Goal: Task Accomplishment & Management: Manage account settings

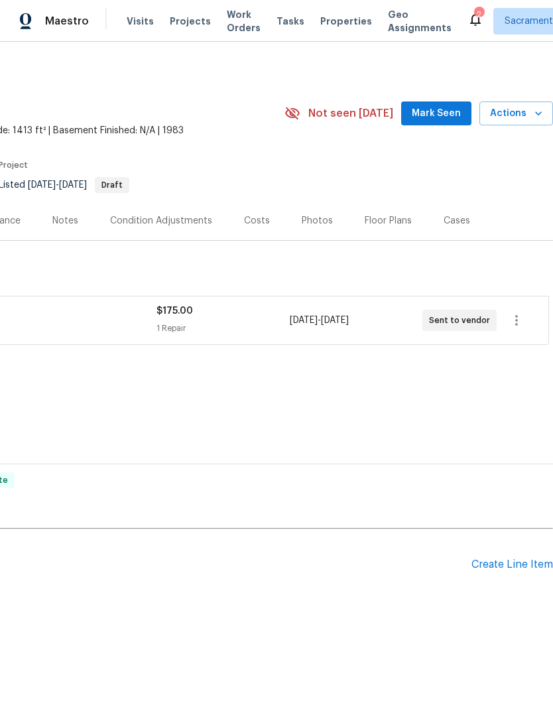
scroll to position [0, 196]
click at [474, 15] on div "2" at bounding box center [478, 14] width 9 height 13
click at [467, 14] on icon at bounding box center [475, 19] width 16 height 16
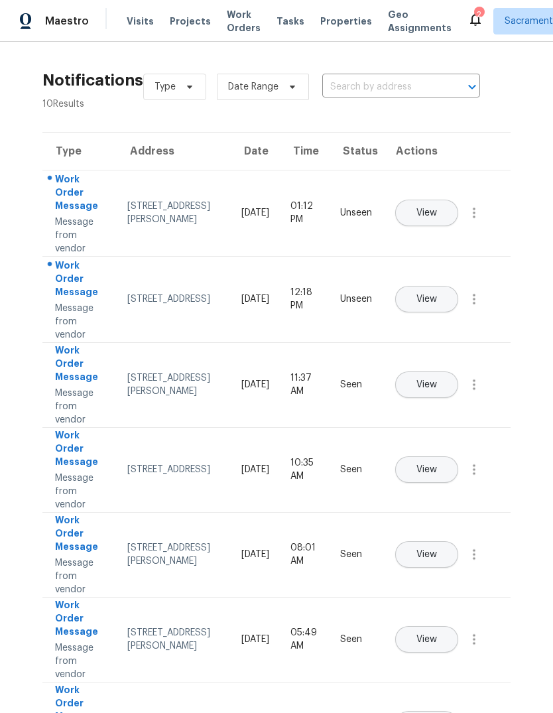
click at [437, 294] on span "View" at bounding box center [426, 299] width 21 height 10
click at [467, 15] on icon at bounding box center [475, 19] width 16 height 16
click at [437, 208] on span "View" at bounding box center [426, 213] width 21 height 10
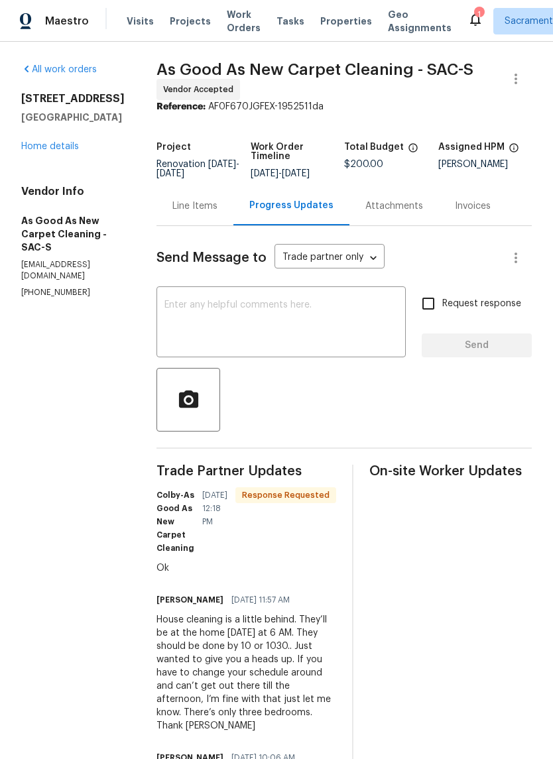
click at [58, 145] on link "Home details" at bounding box center [50, 146] width 58 height 9
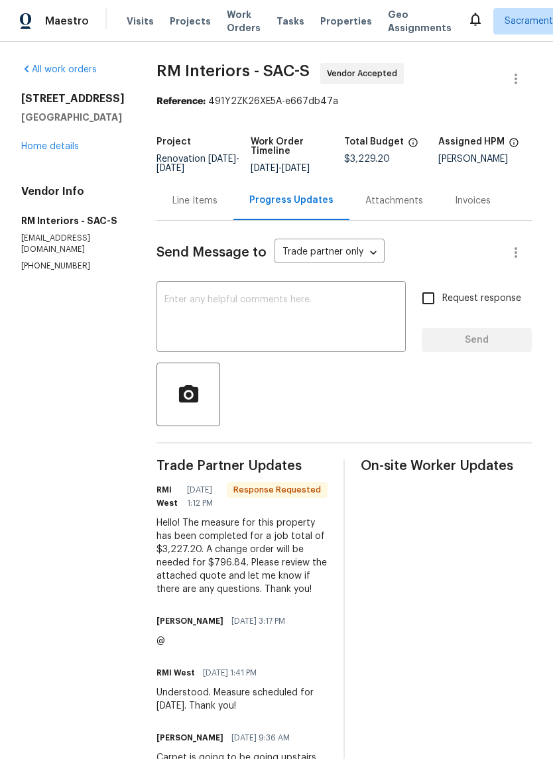
click at [231, 322] on textarea at bounding box center [280, 318] width 233 height 46
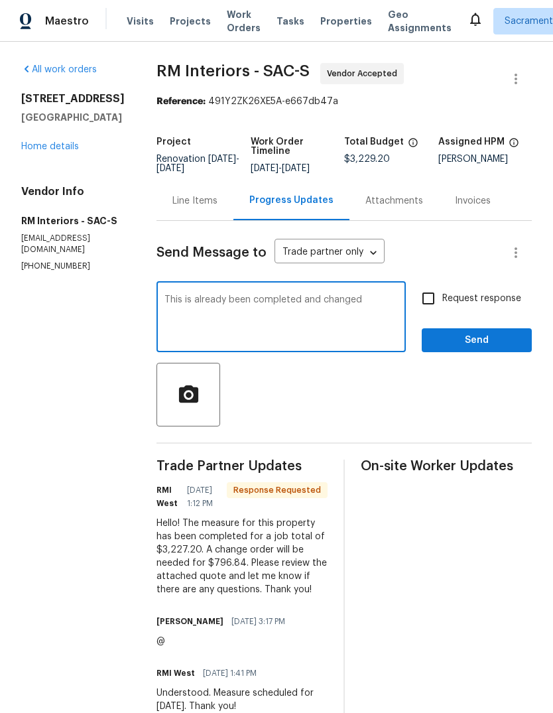
type textarea "This is already been completed and changed"
click at [435, 308] on input "Request response" at bounding box center [428, 298] width 28 height 28
checkbox input "true"
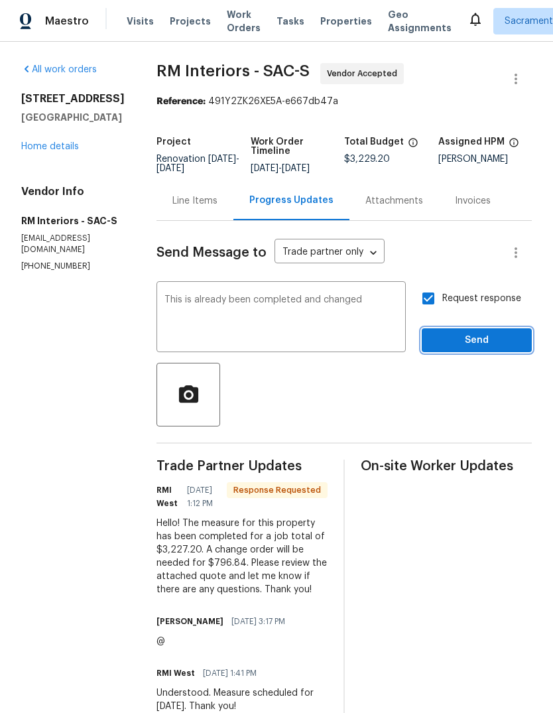
click at [477, 349] on span "Send" at bounding box center [476, 340] width 89 height 17
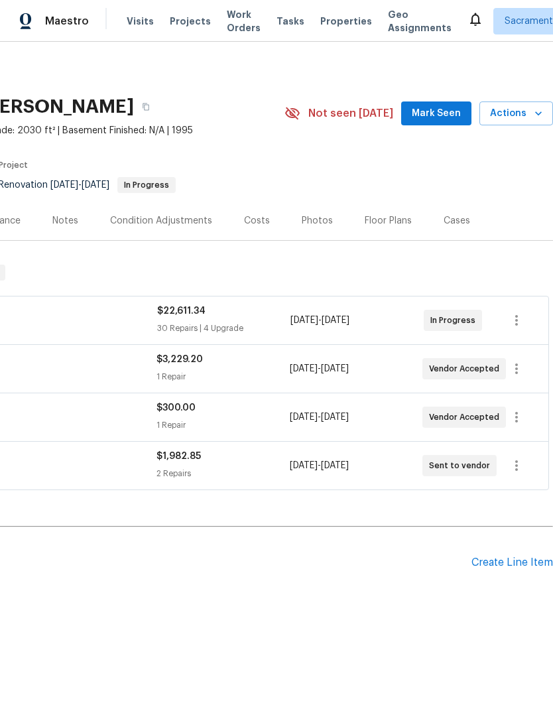
scroll to position [0, 196]
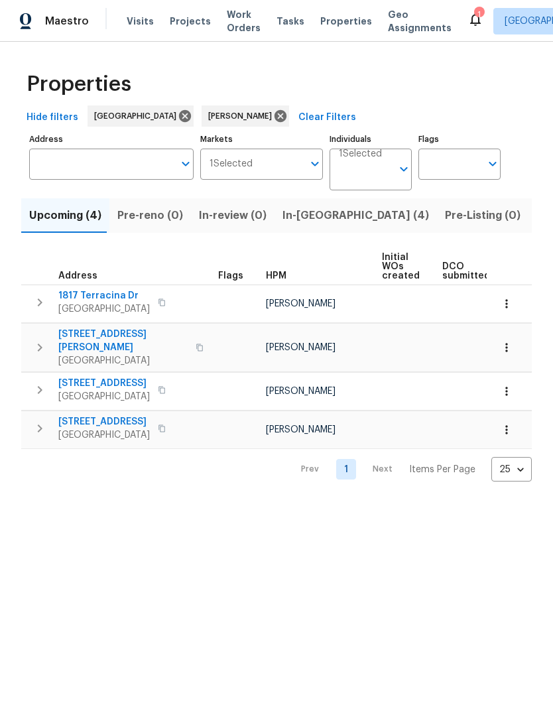
click at [536, 217] on span "Listed (11)" at bounding box center [562, 215] width 52 height 19
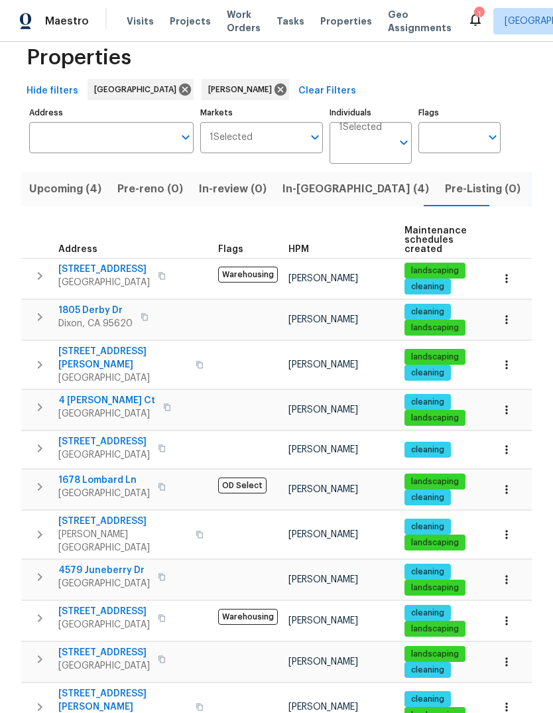
scroll to position [26, 0]
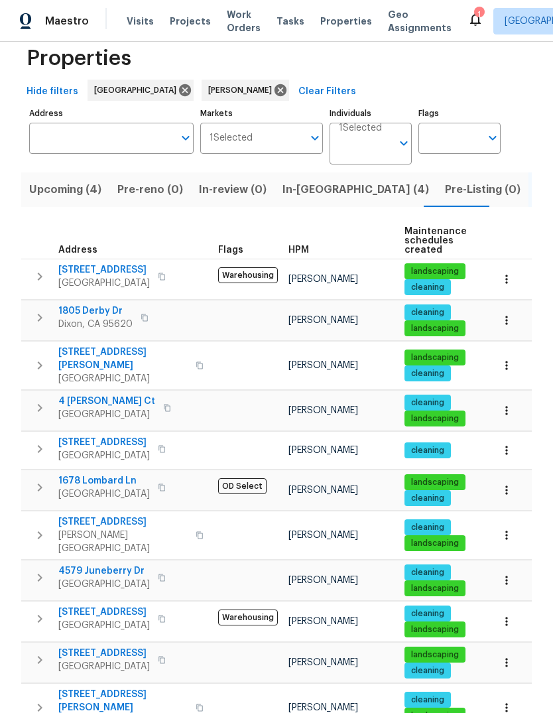
click at [36, 320] on icon "button" at bounding box center [40, 318] width 16 height 16
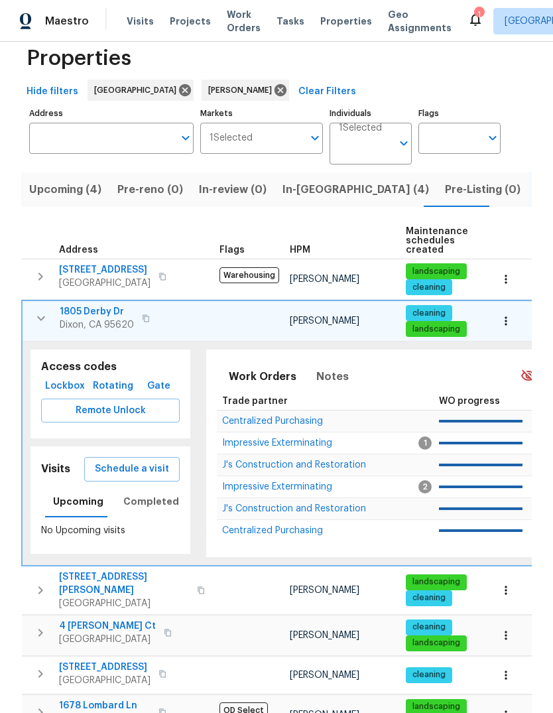
click at [147, 468] on span "Schedule a visit" at bounding box center [132, 469] width 74 height 17
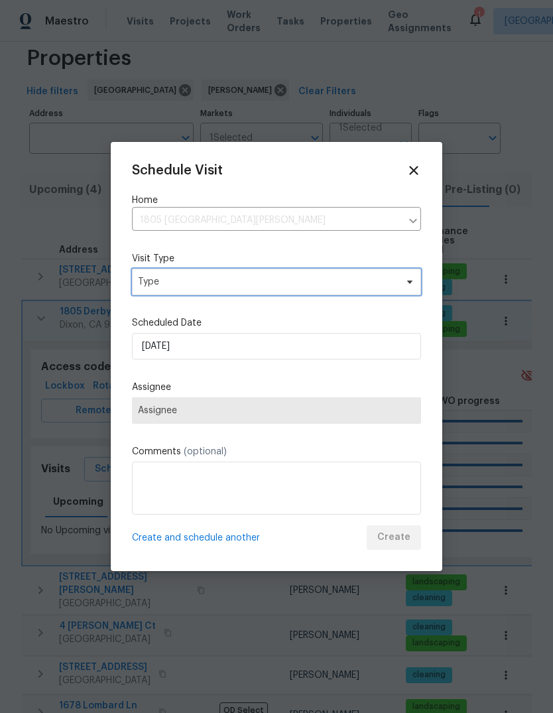
click at [292, 292] on span "Type" at bounding box center [276, 281] width 289 height 27
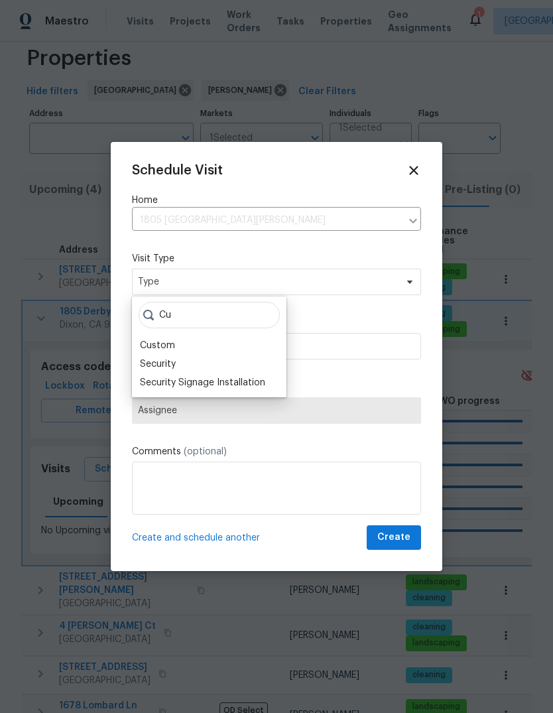
type input "Cu"
click at [184, 345] on div "Custom" at bounding box center [209, 345] width 147 height 19
click at [174, 342] on div "Custom" at bounding box center [157, 345] width 35 height 13
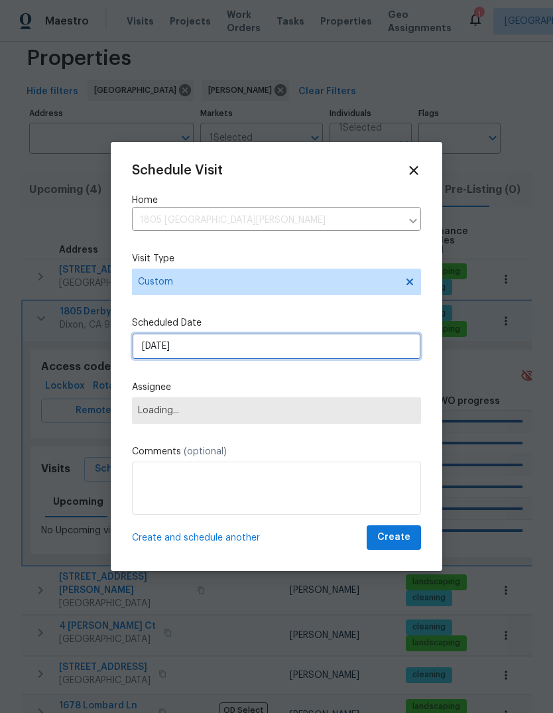
click at [333, 350] on input "10/1/2025" at bounding box center [276, 346] width 289 height 27
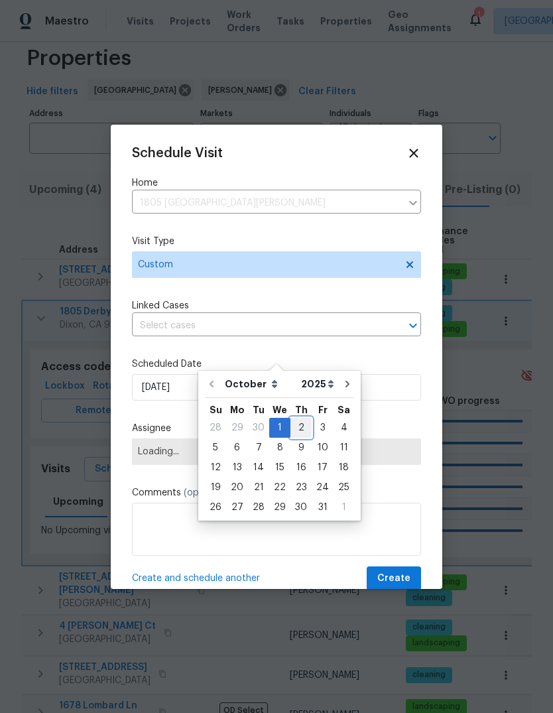
click at [301, 429] on div "2" at bounding box center [300, 427] width 21 height 19
type input "10/2/2025"
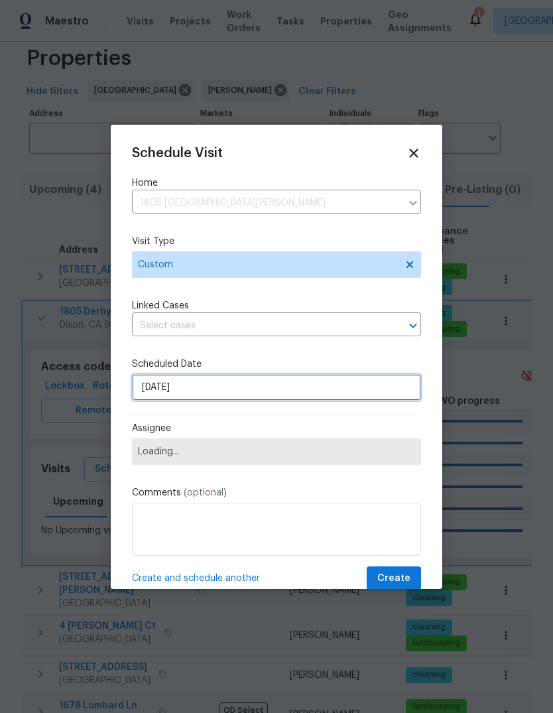
click at [331, 394] on input "10/2/2025" at bounding box center [276, 387] width 289 height 27
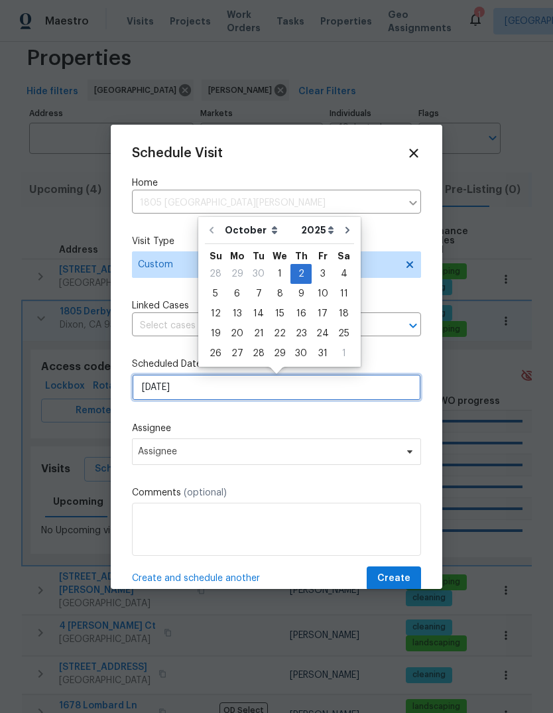
click at [333, 400] on input "10/2/2025" at bounding box center [276, 387] width 289 height 27
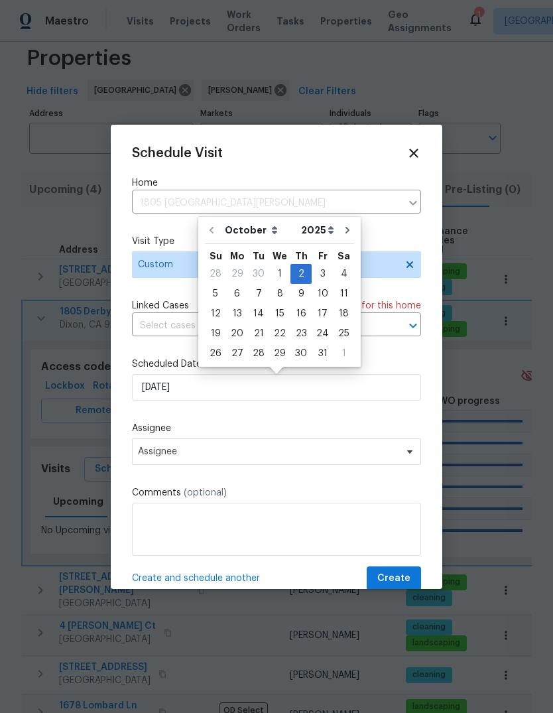
click at [484, 377] on div at bounding box center [276, 356] width 553 height 713
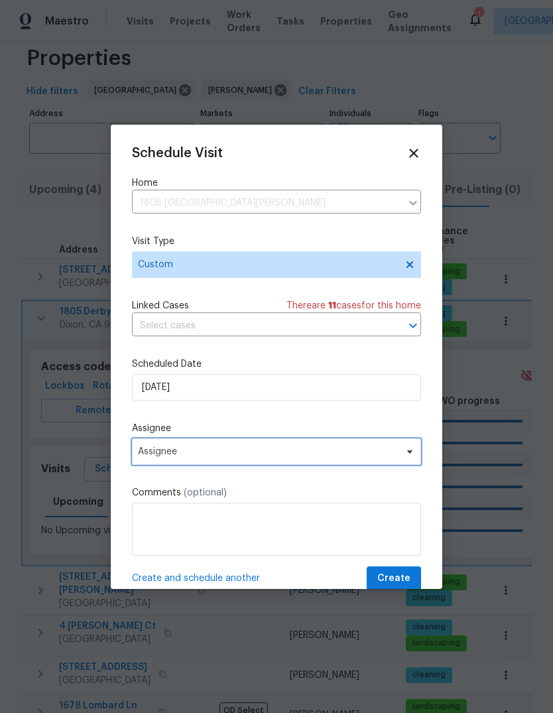
click at [408, 453] on icon at bounding box center [409, 450] width 5 height 3
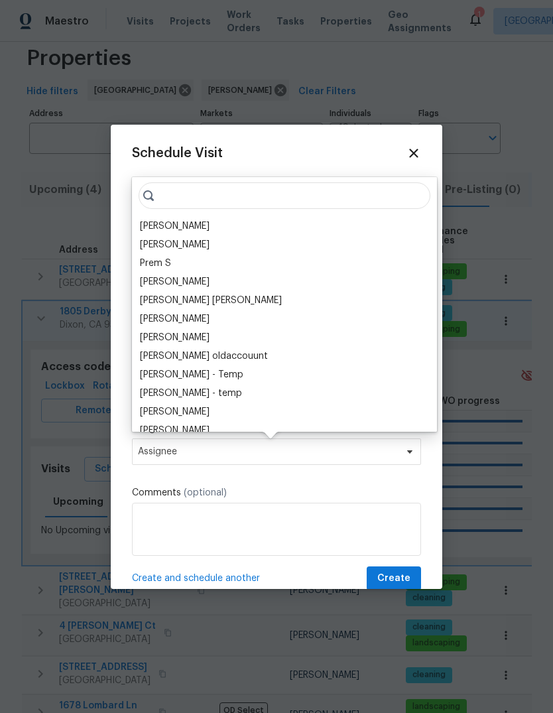
click at [209, 229] on div "[PERSON_NAME]" at bounding box center [175, 225] width 70 height 13
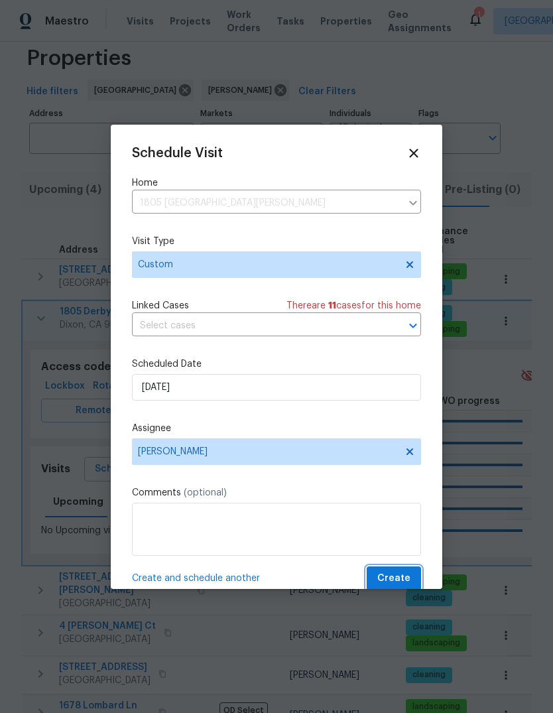
click at [406, 579] on span "Create" at bounding box center [393, 578] width 33 height 17
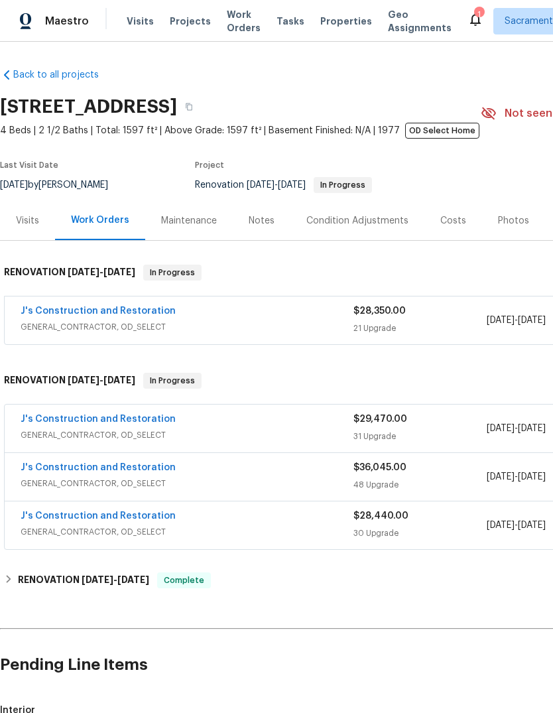
click at [70, 423] on link "J's Construction and Restoration" at bounding box center [98, 418] width 155 height 9
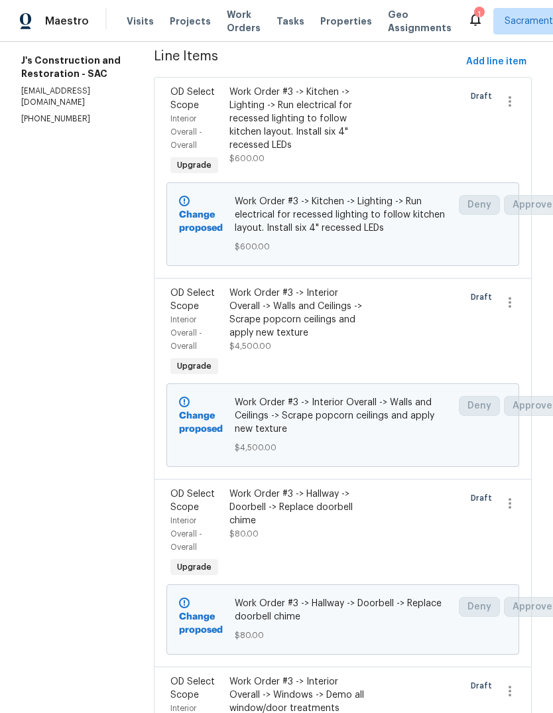
scroll to position [193, 0]
click at [330, 326] on div "Work Order #3 -> Interior Overall -> Walls and Ceilings -> Scrape popcorn ceili…" at bounding box center [298, 312] width 139 height 53
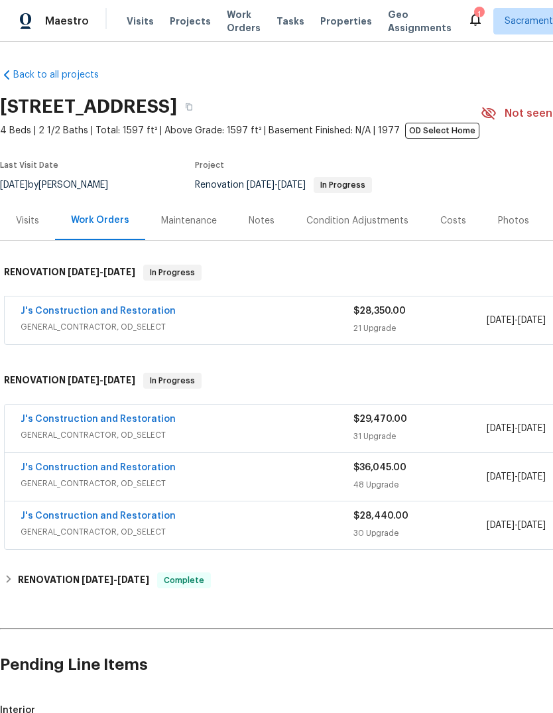
click at [135, 471] on link "J's Construction and Restoration" at bounding box center [98, 467] width 155 height 9
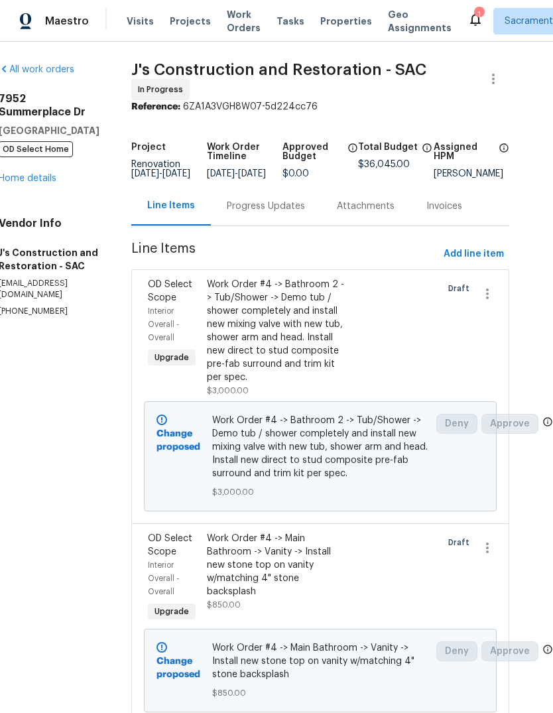
scroll to position [0, 23]
click at [467, 19] on icon at bounding box center [475, 19] width 16 height 16
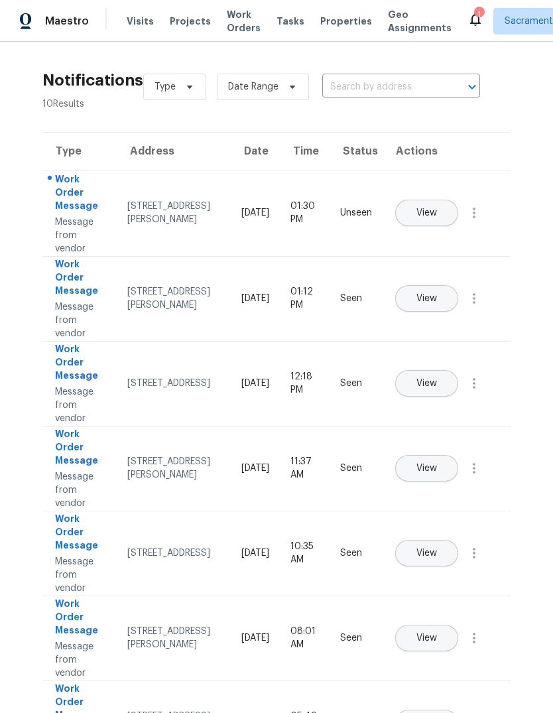
click at [455, 200] on button "View" at bounding box center [426, 213] width 63 height 27
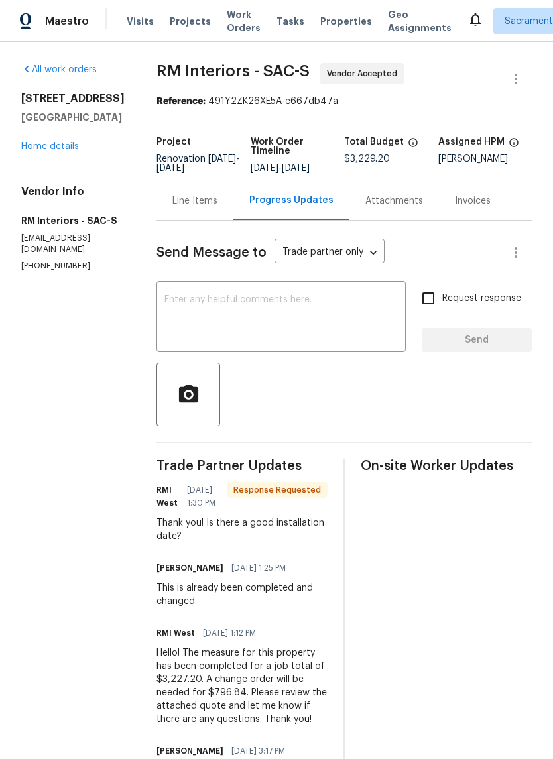
click at [241, 323] on textarea at bounding box center [280, 318] width 233 height 46
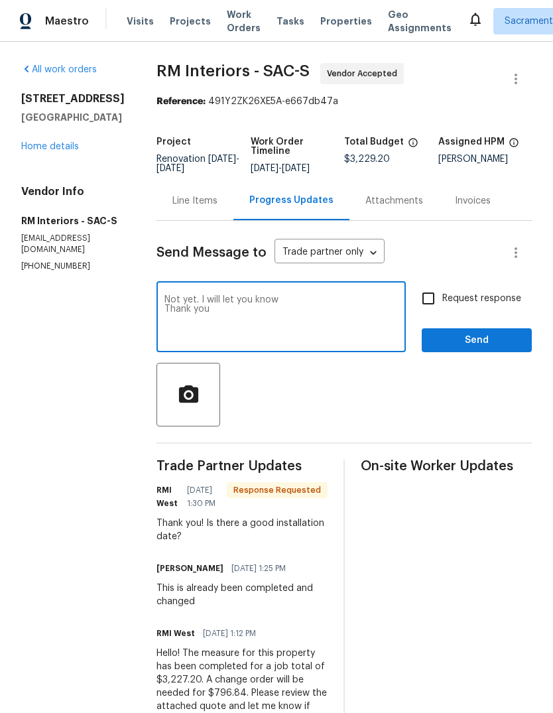
type textarea "Not yet. I will let you know Thank you"
click at [472, 349] on span "Send" at bounding box center [476, 340] width 89 height 17
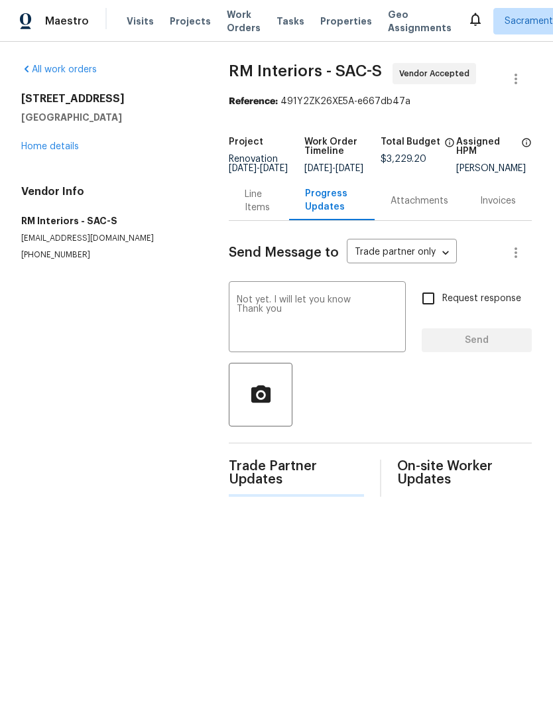
click at [45, 149] on link "Home details" at bounding box center [50, 146] width 58 height 9
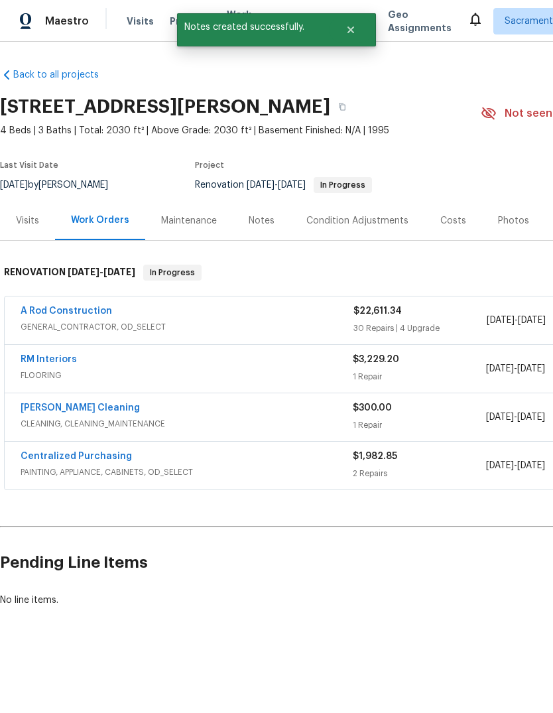
click at [132, 23] on span "Visits" at bounding box center [140, 21] width 27 height 13
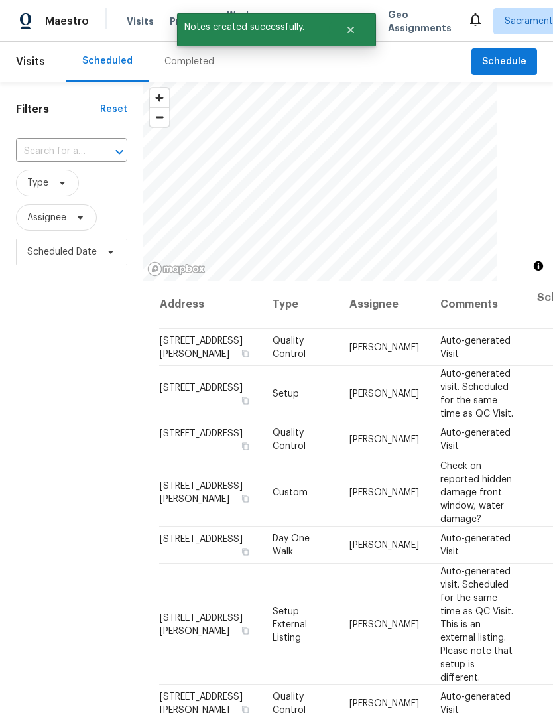
click at [88, 147] on input "text" at bounding box center [53, 151] width 74 height 21
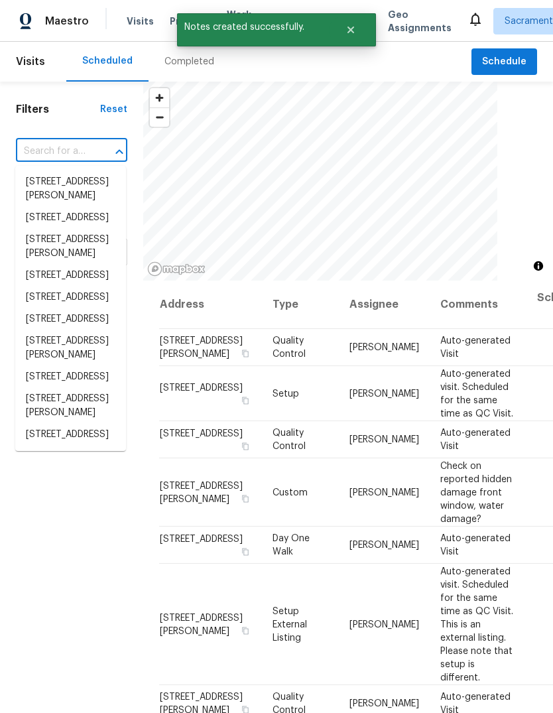
click at [68, 146] on input "text" at bounding box center [53, 151] width 74 height 21
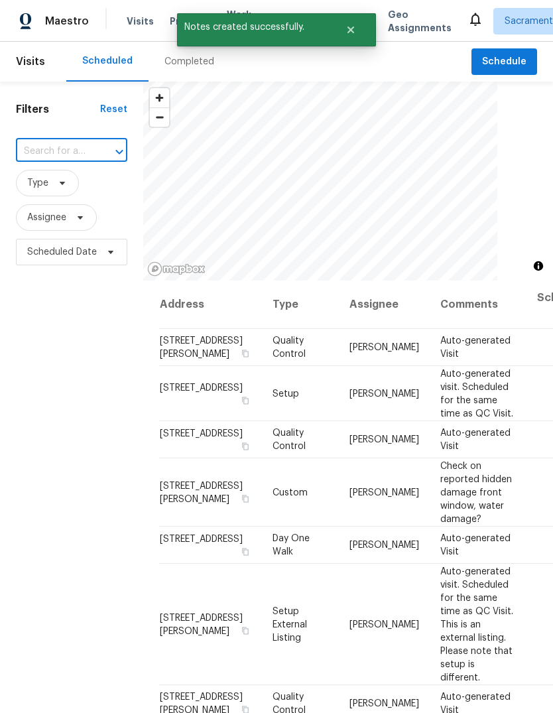
paste input "[STREET_ADDRESS][PERSON_NAME]"
type input "[STREET_ADDRESS][PERSON_NAME]"
click at [82, 196] on li "[STREET_ADDRESS][PERSON_NAME]" at bounding box center [70, 189] width 111 height 36
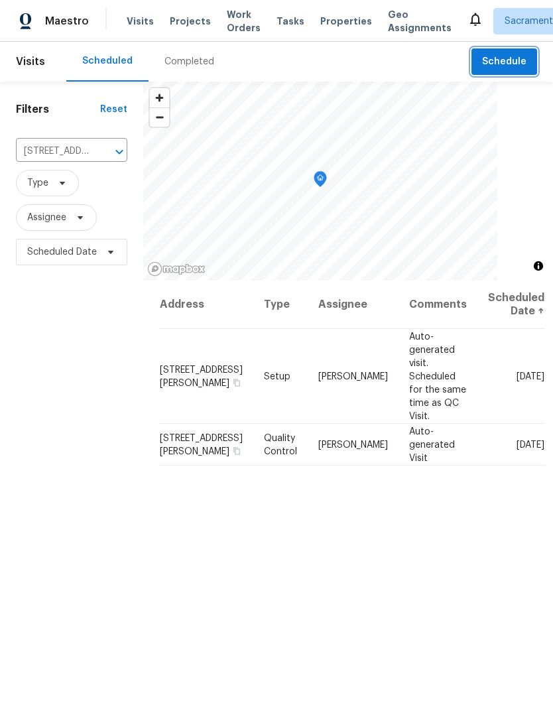
click at [503, 60] on span "Schedule" at bounding box center [504, 62] width 44 height 17
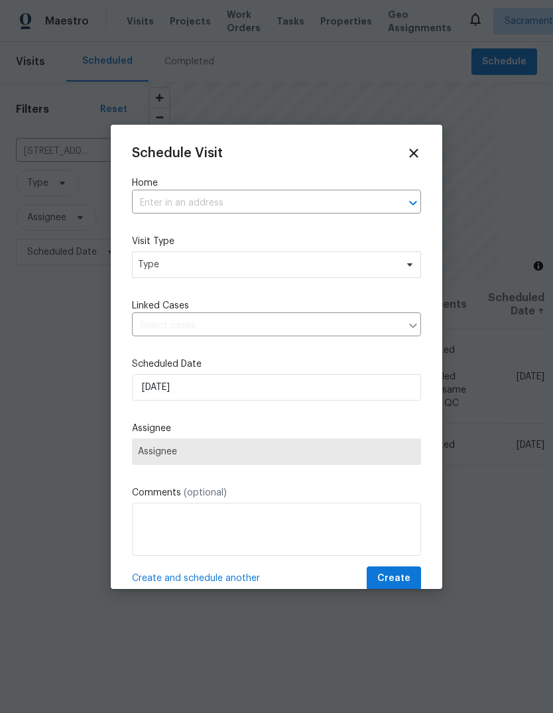
click at [237, 205] on input "text" at bounding box center [258, 203] width 252 height 21
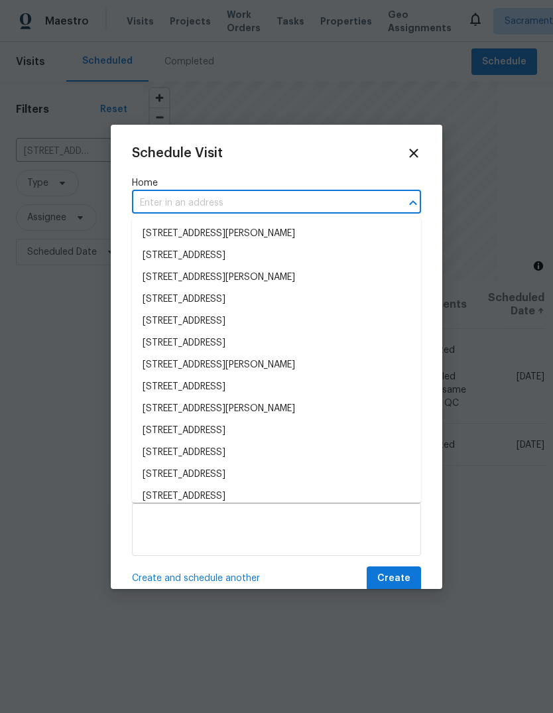
click at [227, 198] on input "text" at bounding box center [258, 203] width 252 height 21
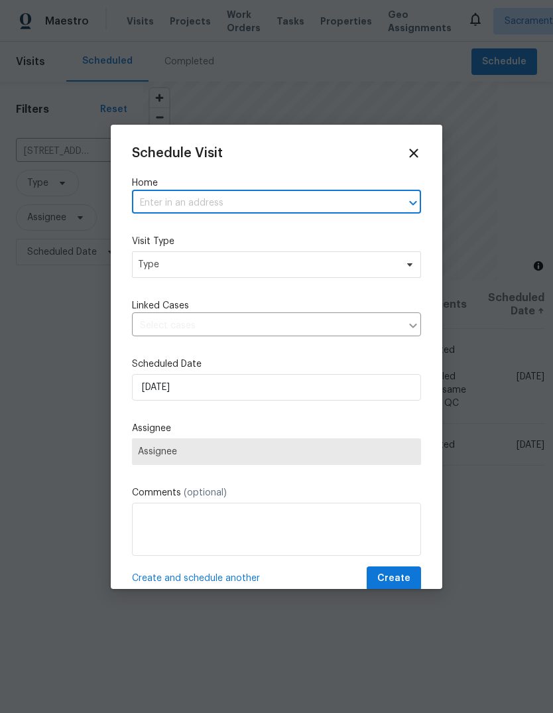
paste input "[STREET_ADDRESS][PERSON_NAME]"
type input "[STREET_ADDRESS][PERSON_NAME]"
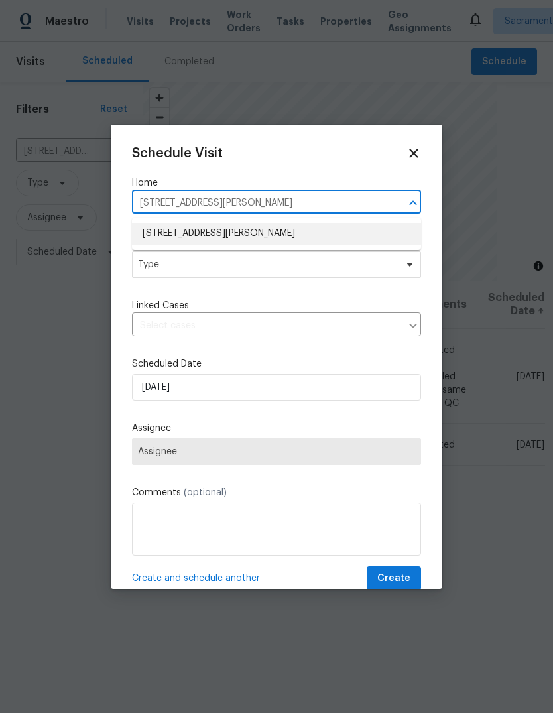
click at [269, 237] on li "[STREET_ADDRESS][PERSON_NAME]" at bounding box center [276, 234] width 289 height 22
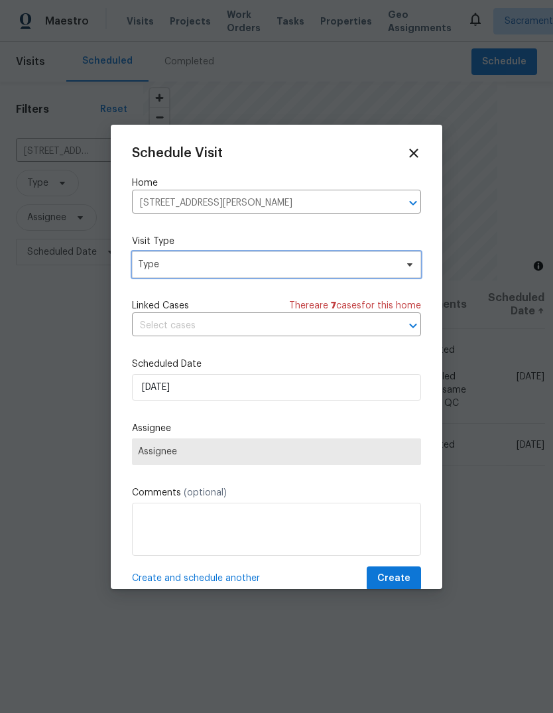
click at [252, 268] on span "Type" at bounding box center [267, 264] width 258 height 13
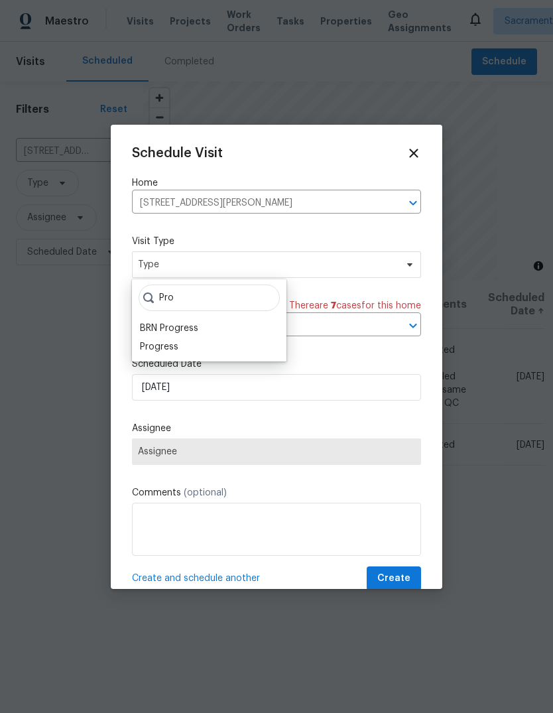
type input "Pro"
click at [168, 350] on div "Progress" at bounding box center [159, 346] width 38 height 13
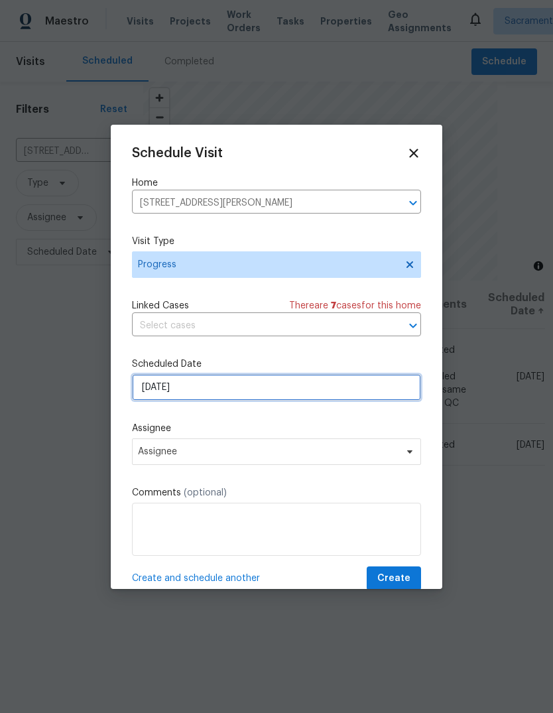
click at [251, 397] on input "10/1/2025" at bounding box center [276, 387] width 289 height 27
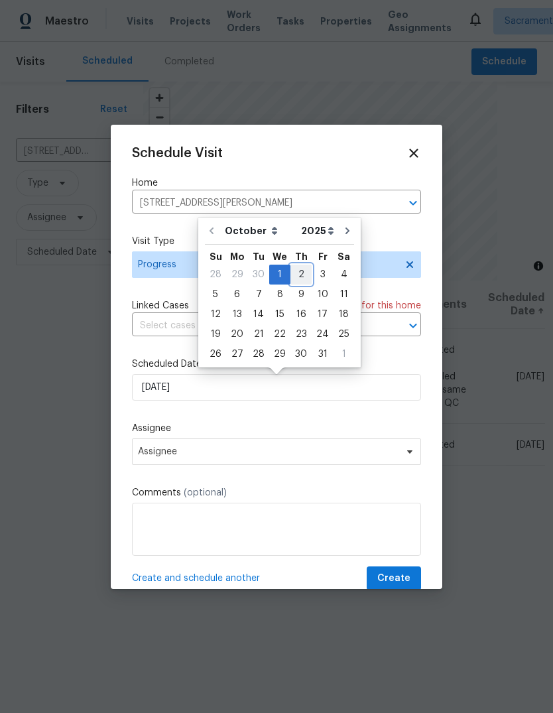
click at [297, 276] on div "2" at bounding box center [300, 274] width 21 height 19
type input "10/2/2025"
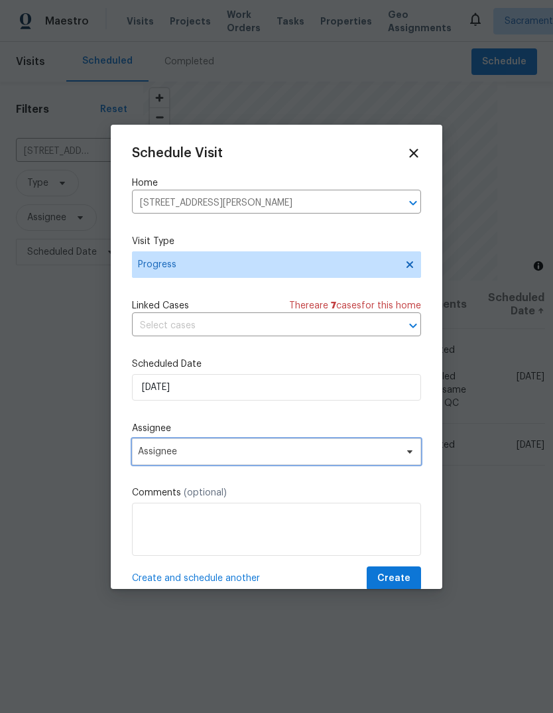
click at [390, 455] on span "Assignee" at bounding box center [268, 451] width 260 height 11
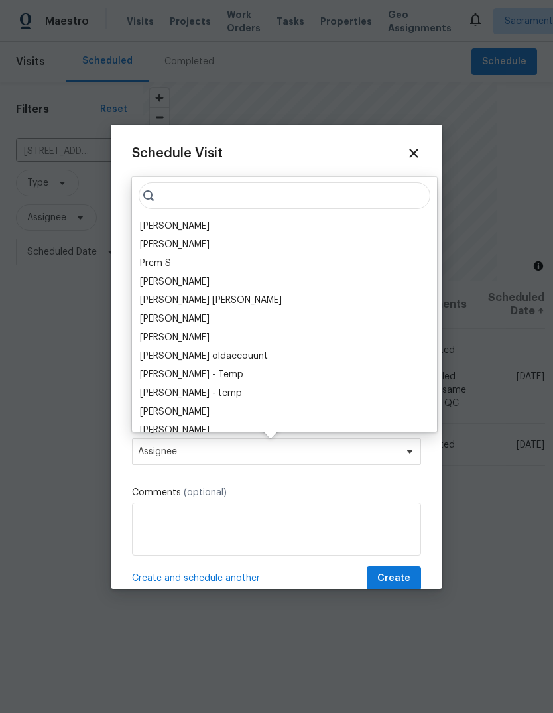
click at [209, 231] on div "[PERSON_NAME]" at bounding box center [175, 225] width 70 height 13
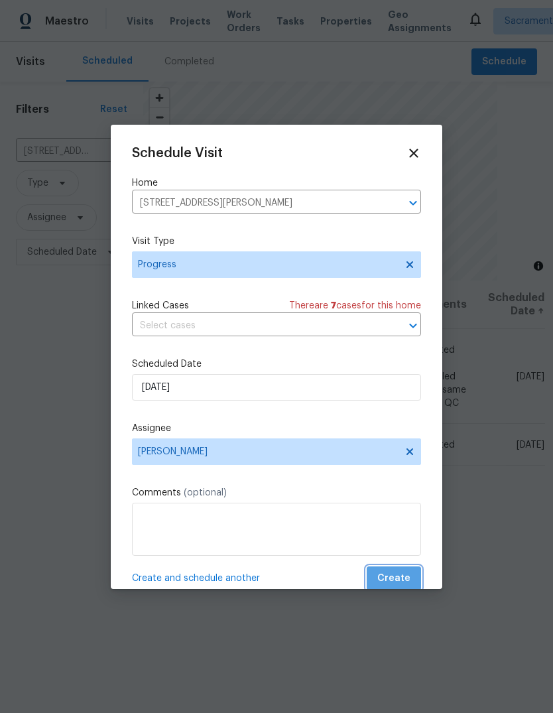
click at [407, 576] on span "Create" at bounding box center [393, 578] width 33 height 17
